Goal: Task Accomplishment & Management: Use online tool/utility

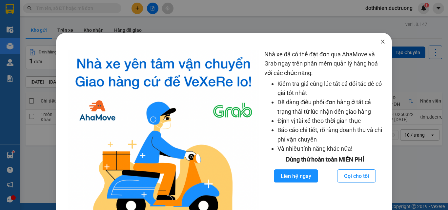
click at [375, 40] on span "Close" at bounding box center [382, 42] width 18 height 18
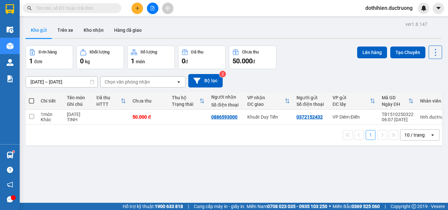
click at [52, 4] on span at bounding box center [72, 8] width 98 height 10
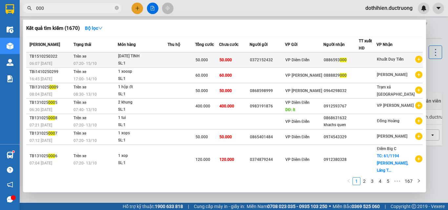
type input "000"
click at [248, 56] on td "50.000" at bounding box center [234, 59] width 30 height 15
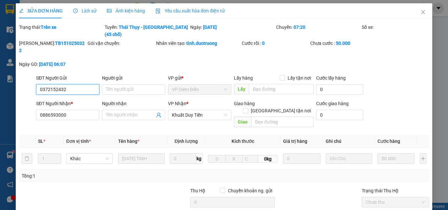
type input "0372152432"
type input "0886593000"
type input "50.000"
click at [417, 17] on span "Close" at bounding box center [423, 12] width 18 height 18
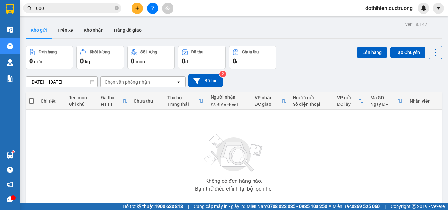
click at [78, 7] on input "000" at bounding box center [74, 8] width 77 height 7
